Goal: Subscribe to service/newsletter

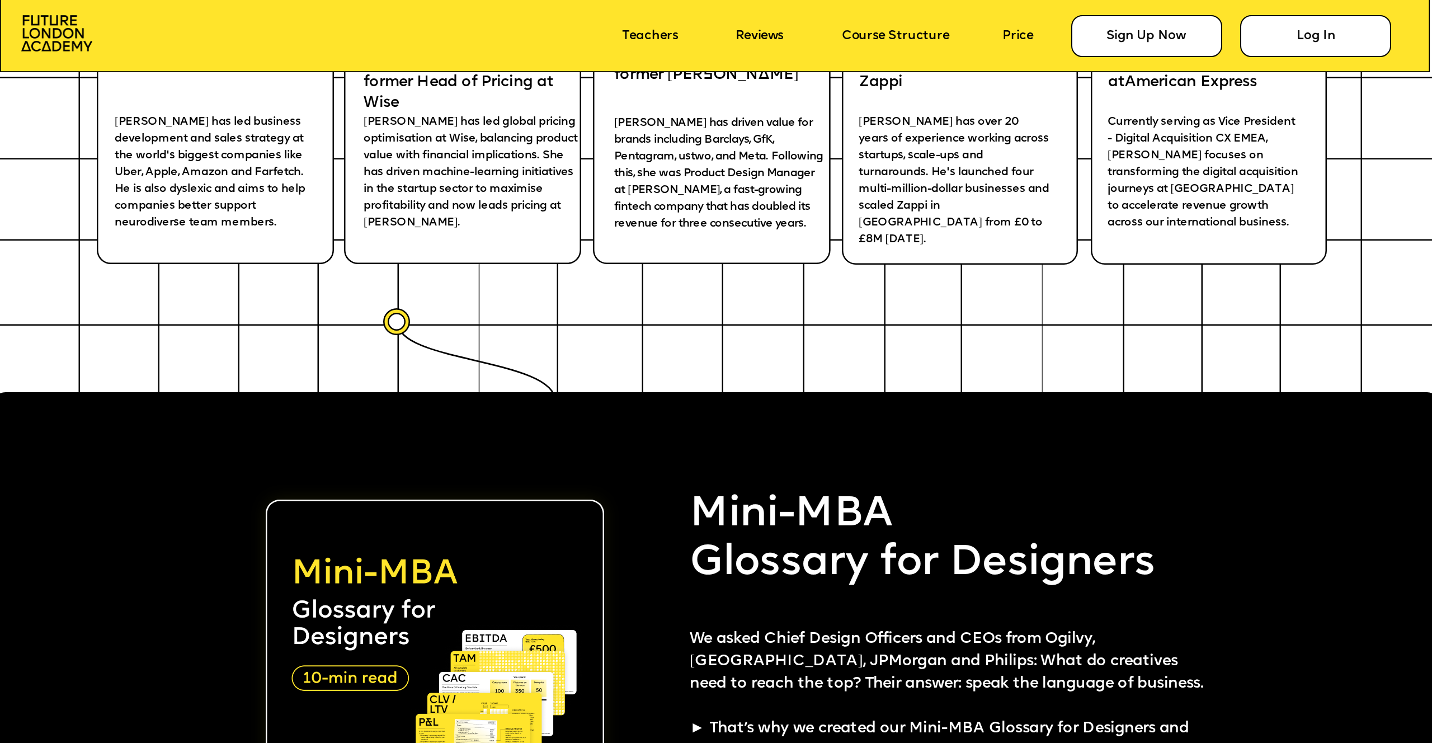
scroll to position [3623, 0]
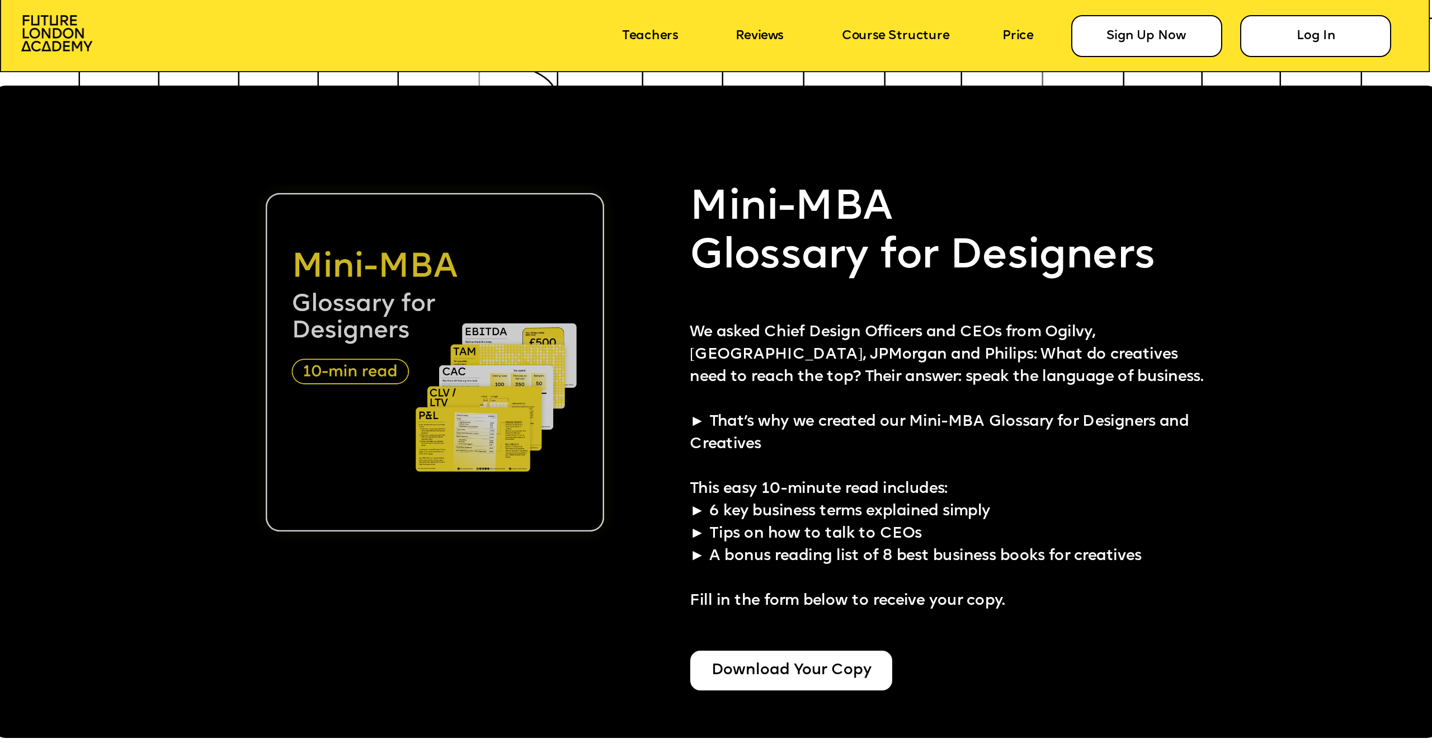
click at [359, 379] on img at bounding box center [435, 362] width 338 height 338
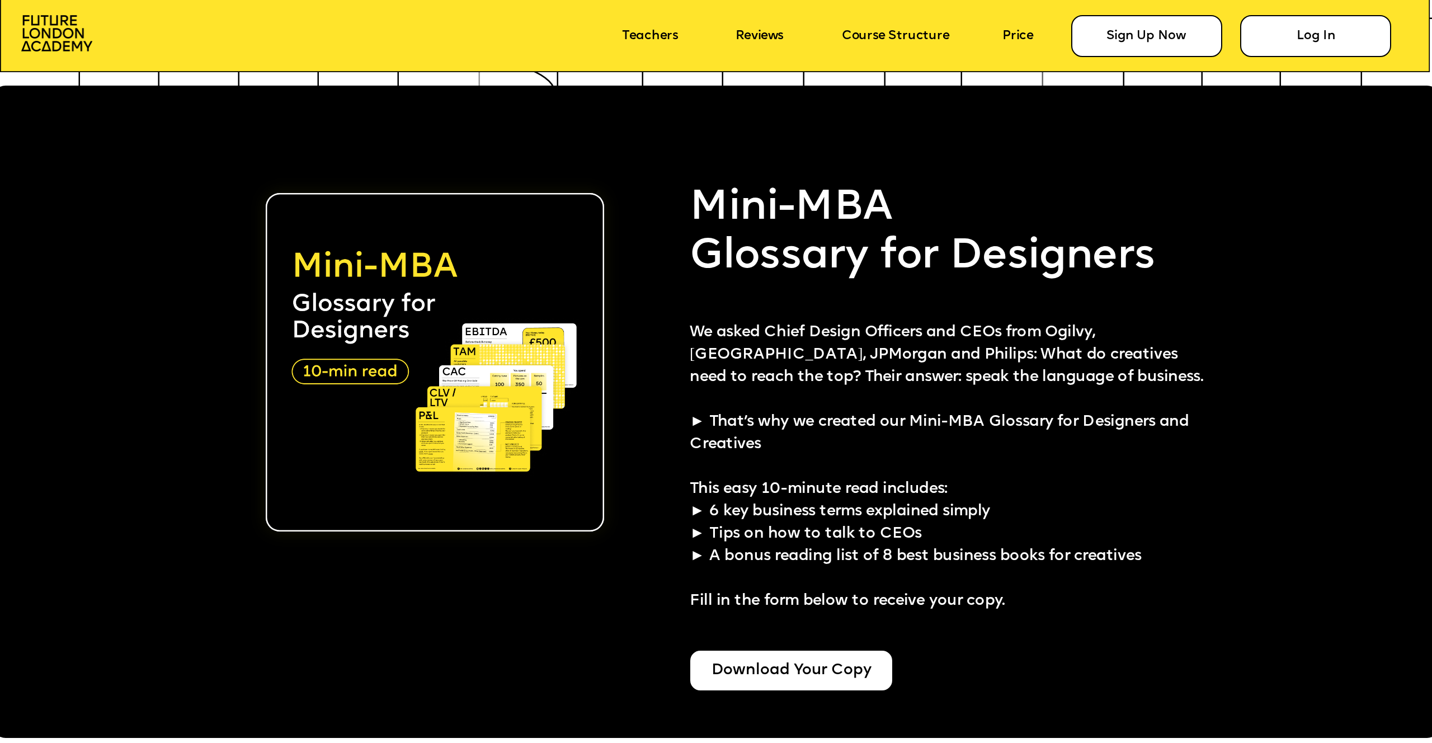
scroll to position [4091, 0]
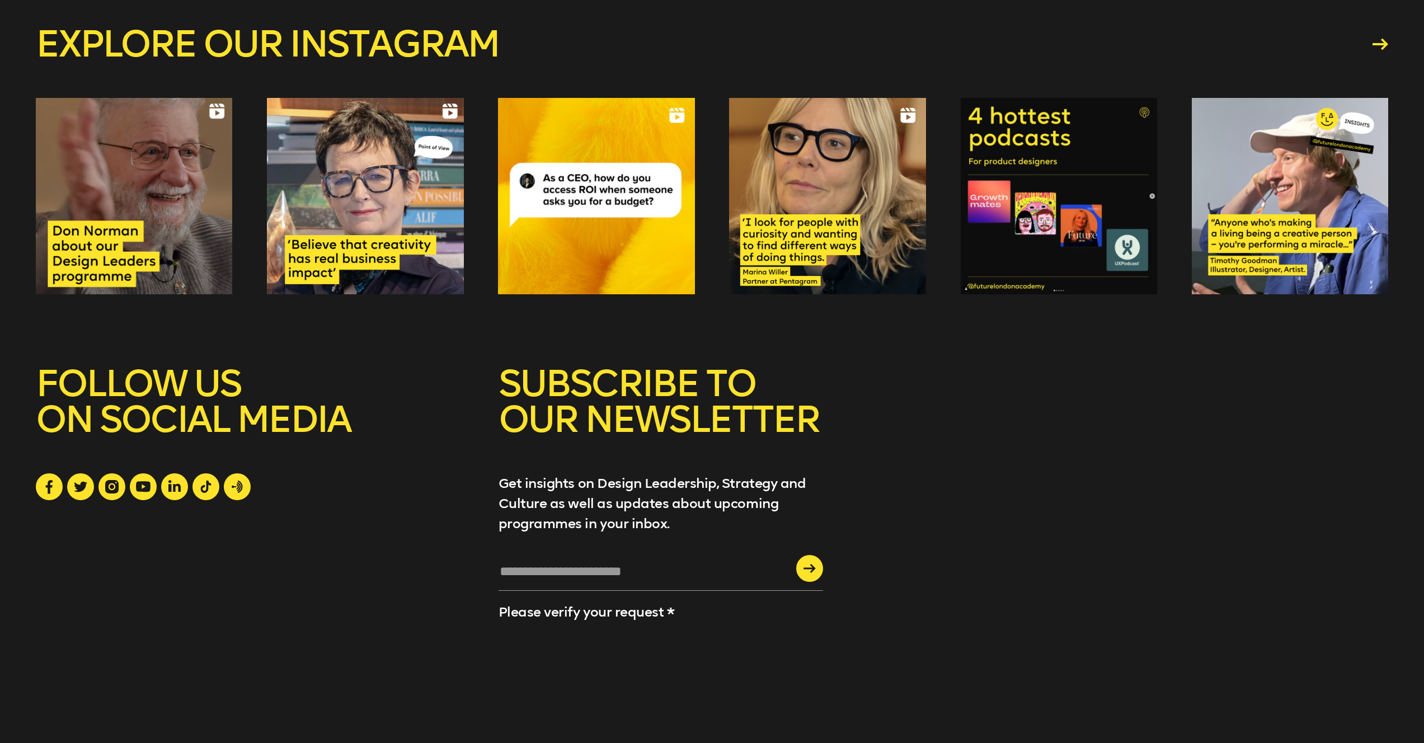
scroll to position [872, 0]
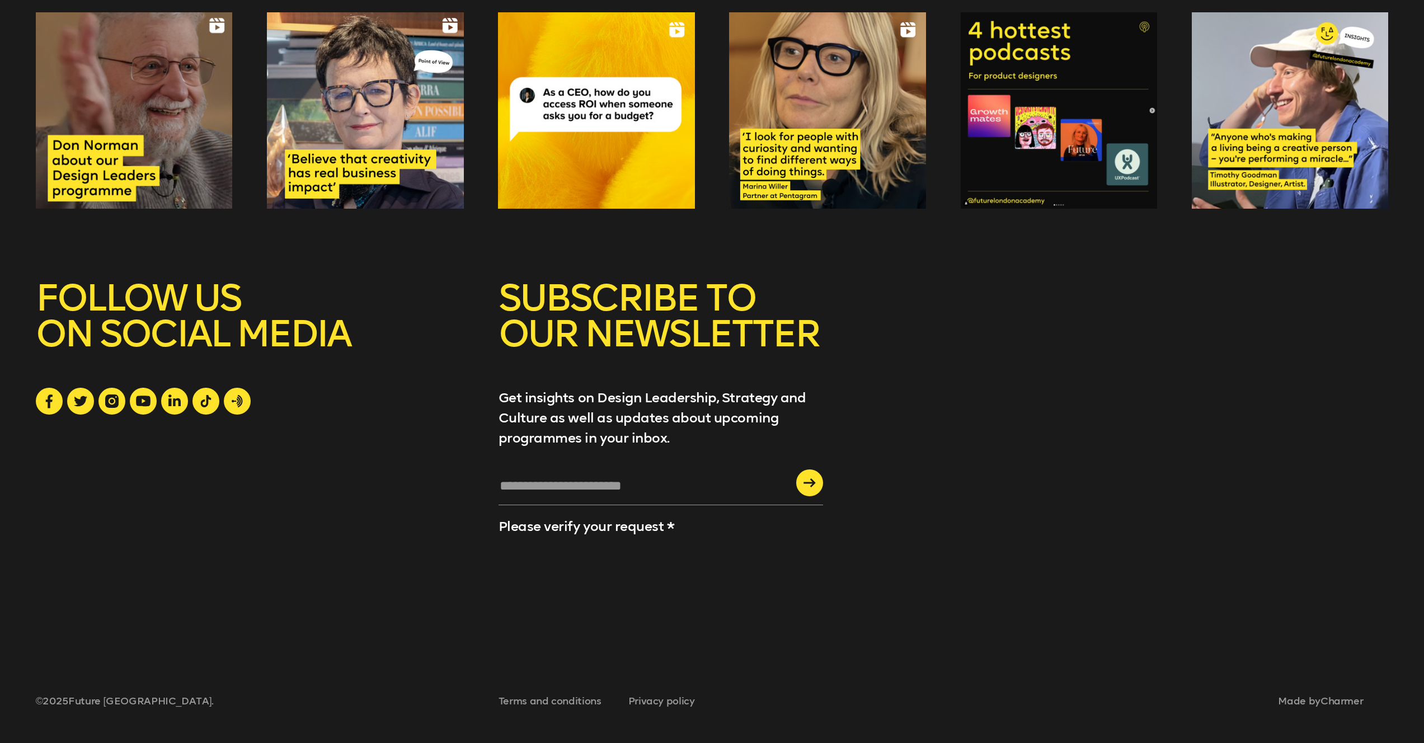
click at [618, 484] on input "text" at bounding box center [660, 490] width 324 height 30
type input "**********"
click at [818, 477] on div "submit" at bounding box center [809, 482] width 27 height 27
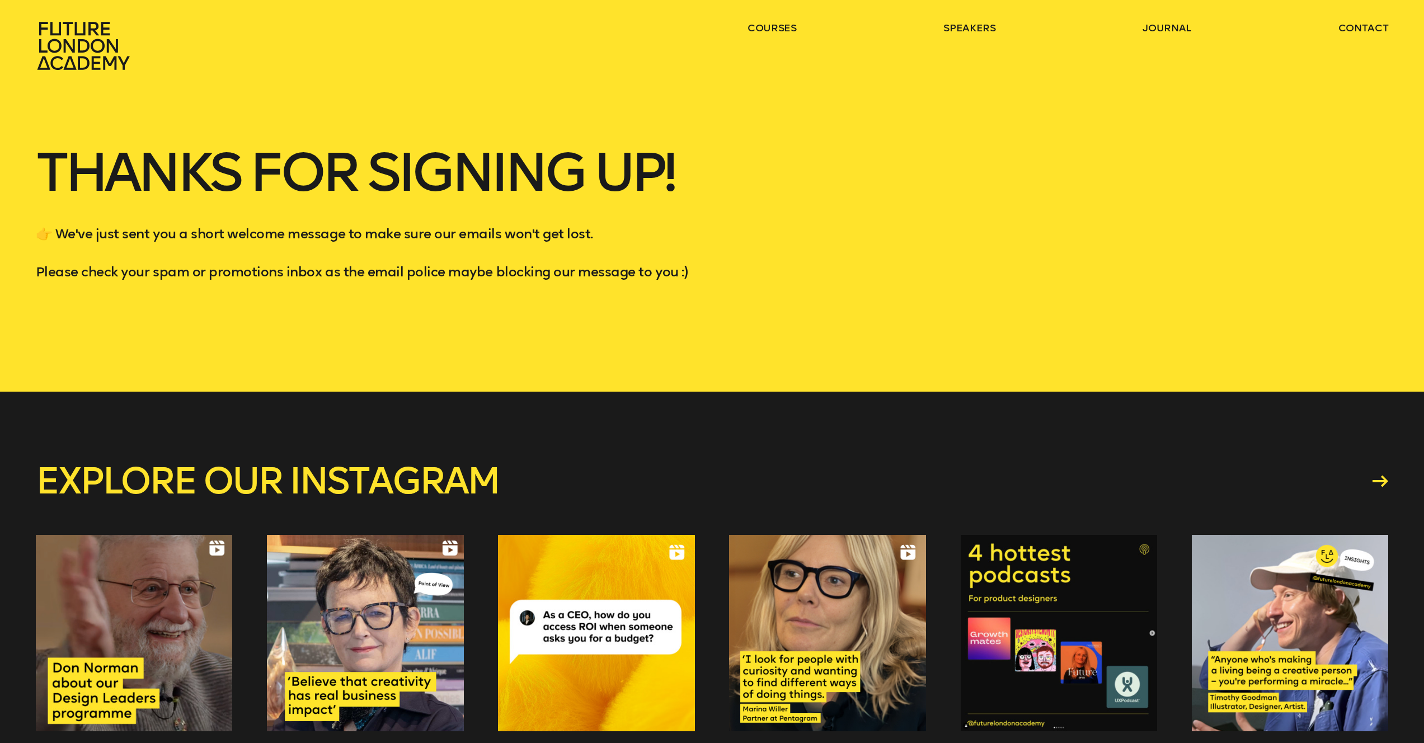
scroll to position [26, 0]
